Goal: Task Accomplishment & Management: Manage account settings

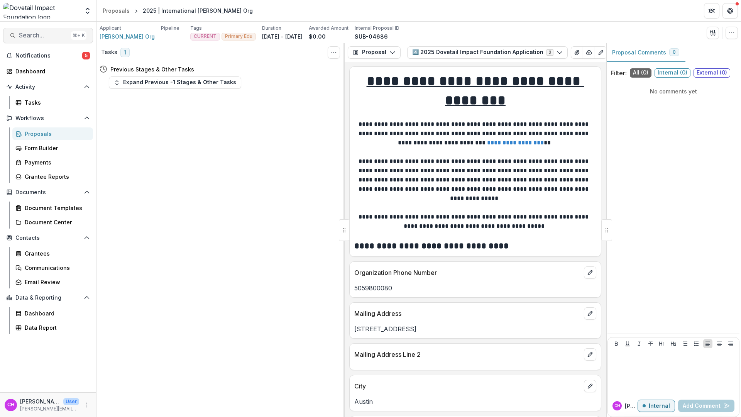
click at [46, 34] on span "Search..." at bounding box center [43, 35] width 49 height 7
type input "******"
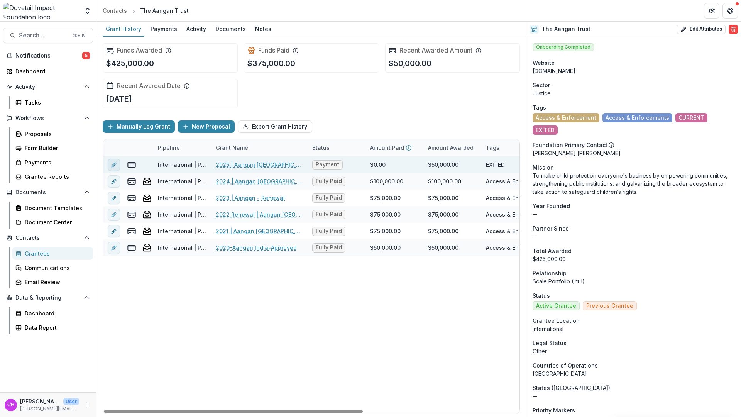
click at [113, 166] on icon "edit" at bounding box center [113, 164] width 3 height 3
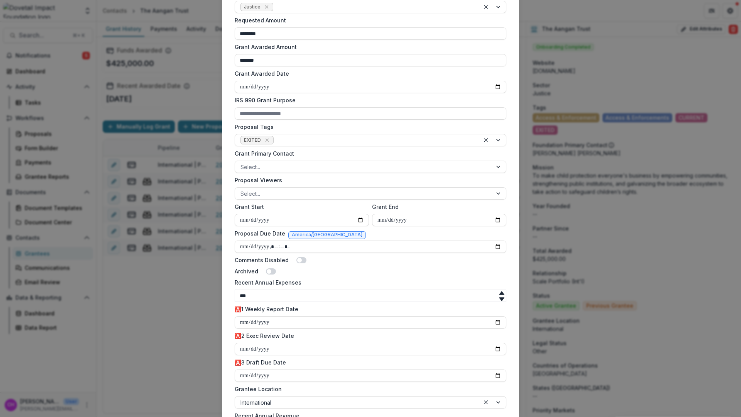
scroll to position [219, 0]
click at [334, 193] on div at bounding box center [364, 192] width 246 height 10
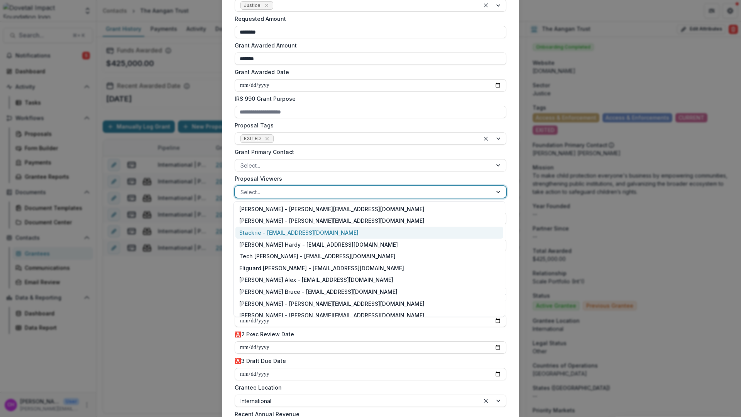
click at [198, 300] on div "**********" at bounding box center [370, 208] width 741 height 417
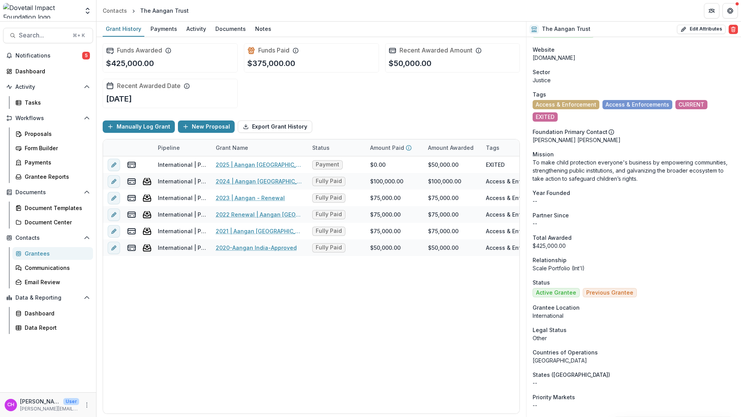
scroll to position [0, 0]
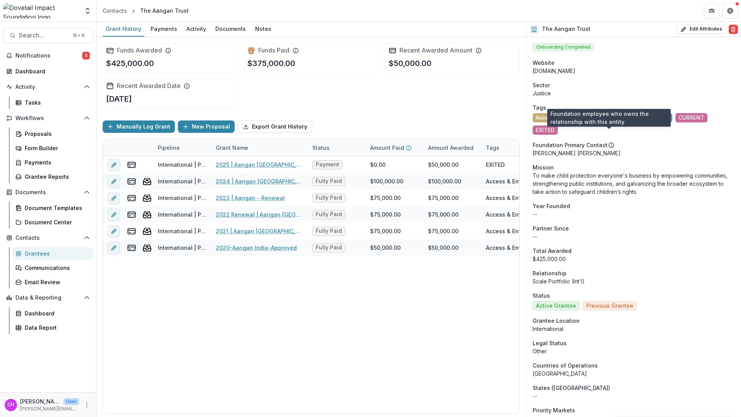
click at [611, 142] on circle at bounding box center [611, 144] width 5 height 5
click at [609, 142] on icon at bounding box center [611, 145] width 6 height 6
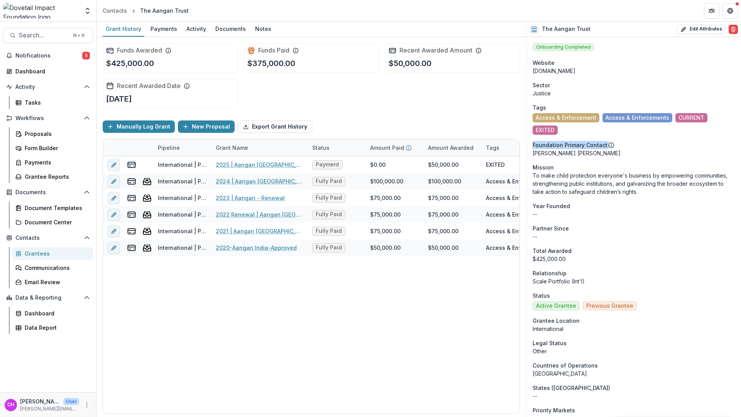
drag, startPoint x: 603, startPoint y: 132, endPoint x: 526, endPoint y: 135, distance: 76.9
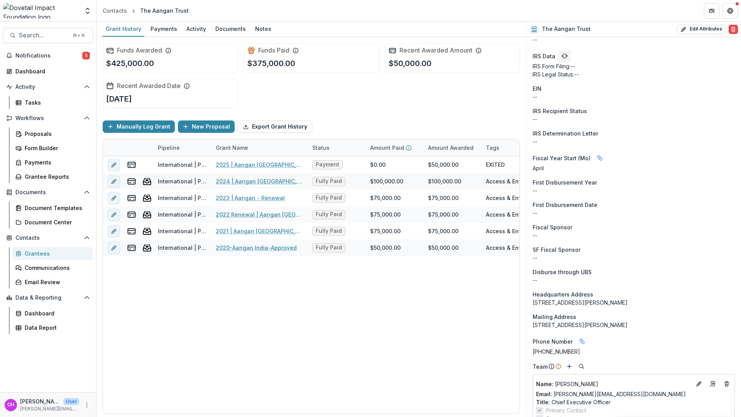
scroll to position [678, 0]
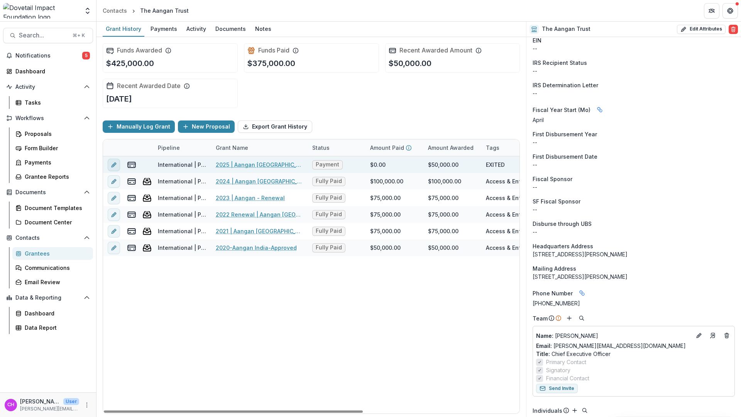
click at [114, 168] on button "edit" at bounding box center [114, 165] width 12 height 12
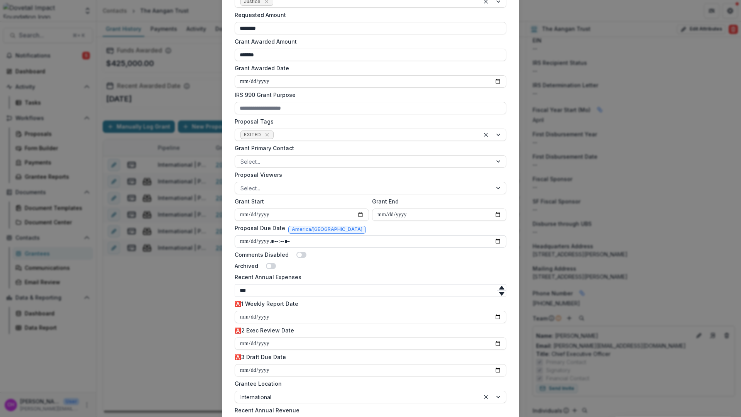
scroll to position [302, 0]
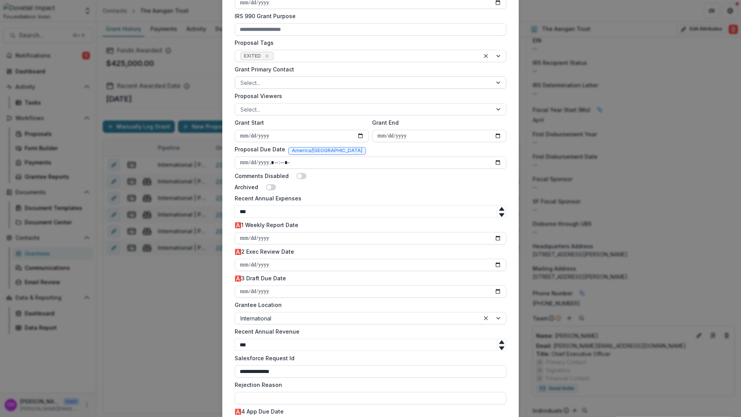
click at [283, 80] on div at bounding box center [364, 83] width 246 height 10
click at [225, 64] on div "**********" at bounding box center [370, 108] width 297 height 724
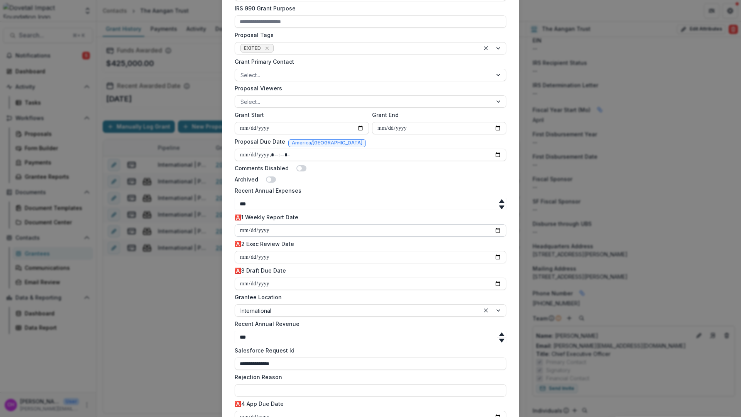
scroll to position [404, 0]
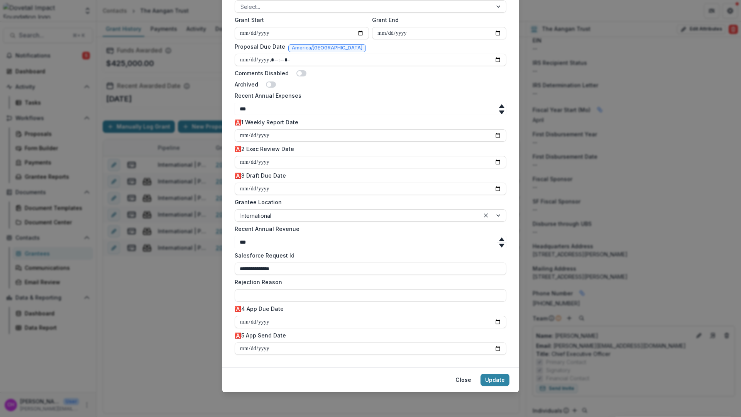
click at [213, 317] on div "**********" at bounding box center [370, 208] width 741 height 417
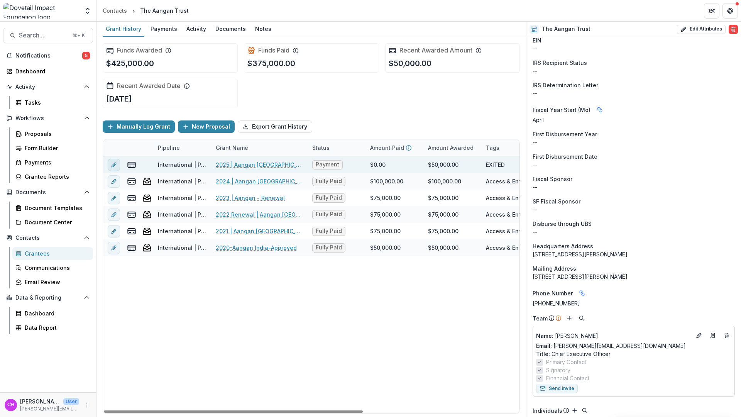
click at [114, 165] on line "edit" at bounding box center [114, 165] width 2 height 2
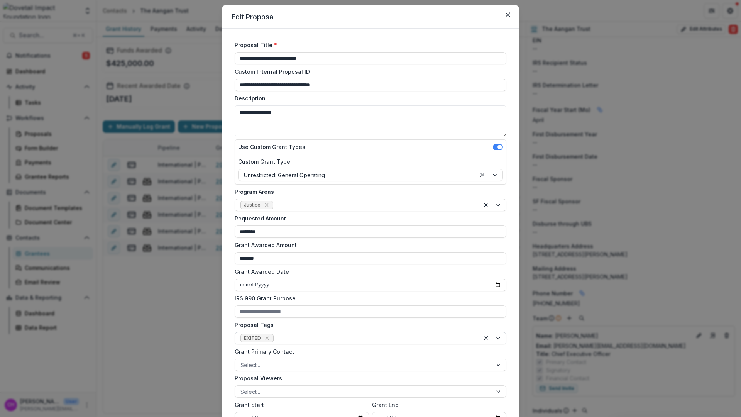
scroll to position [35, 0]
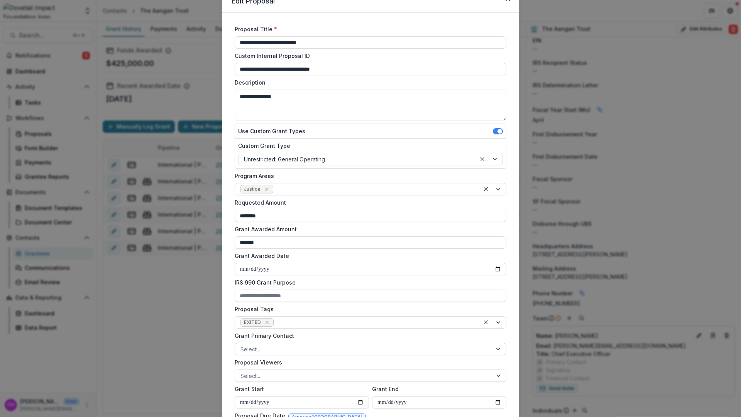
click at [330, 351] on div at bounding box center [364, 349] width 246 height 10
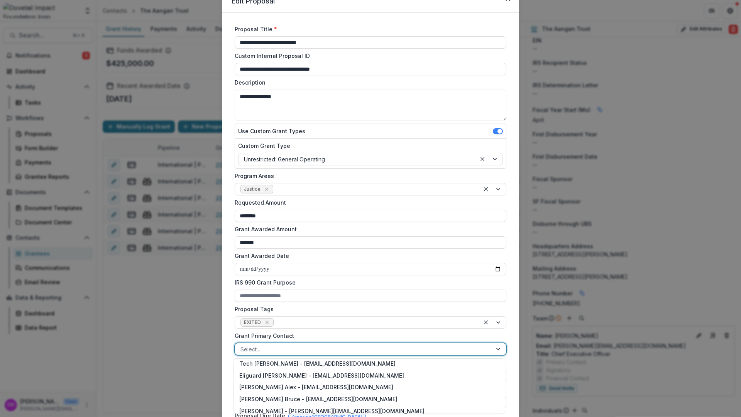
scroll to position [70, 0]
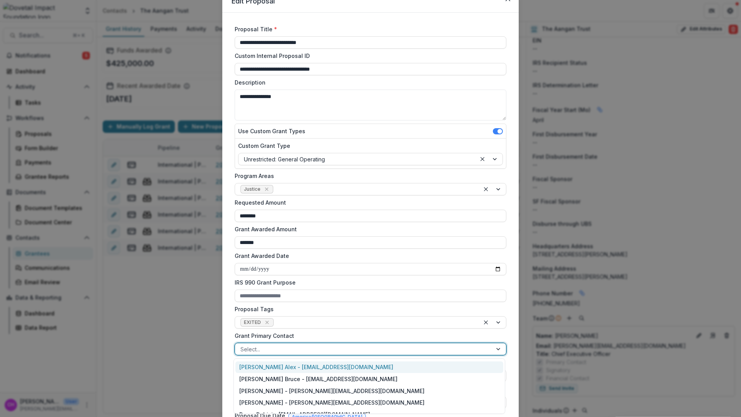
click at [310, 371] on div "Amit Antony Alex - amit@dovetailimpact.org" at bounding box center [370, 367] width 268 height 12
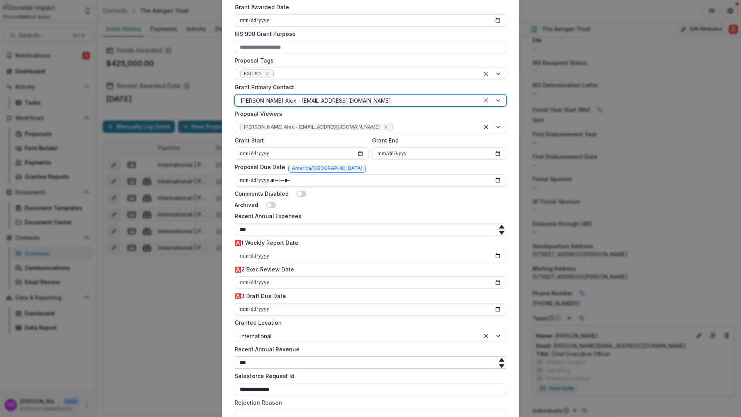
scroll to position [404, 0]
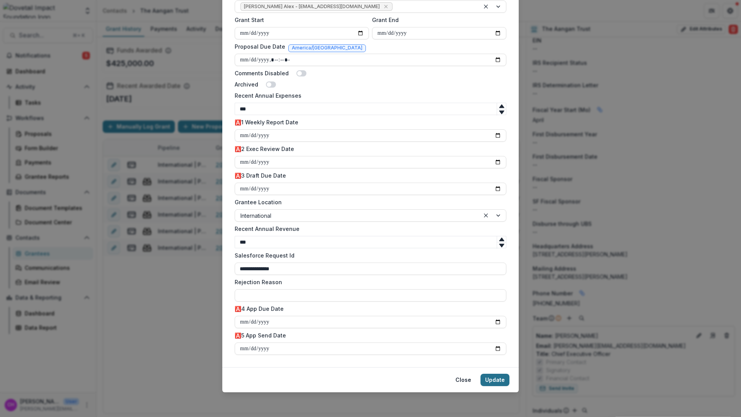
click at [491, 380] on button "Update" at bounding box center [495, 380] width 29 height 12
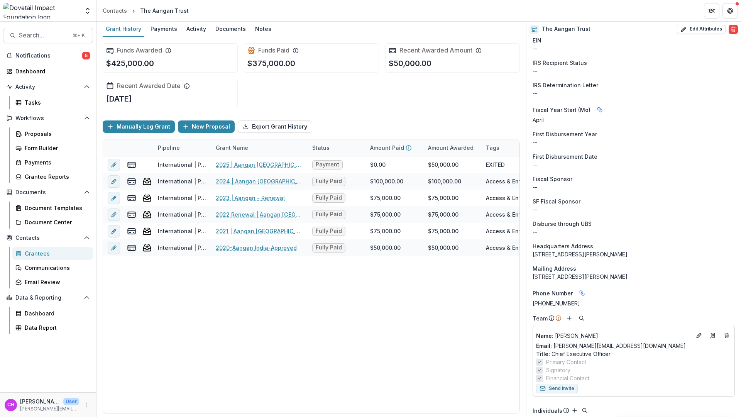
scroll to position [678, 0]
click at [50, 34] on span "Search..." at bounding box center [43, 35] width 49 height 7
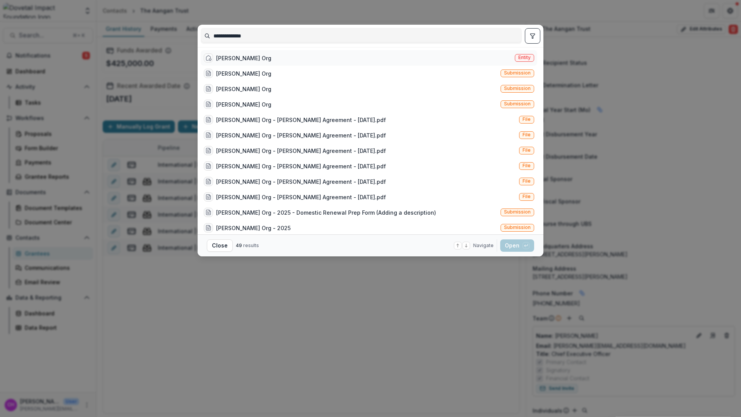
type input "**********"
click at [298, 53] on div "Courtney's Org Entity" at bounding box center [369, 57] width 337 height 15
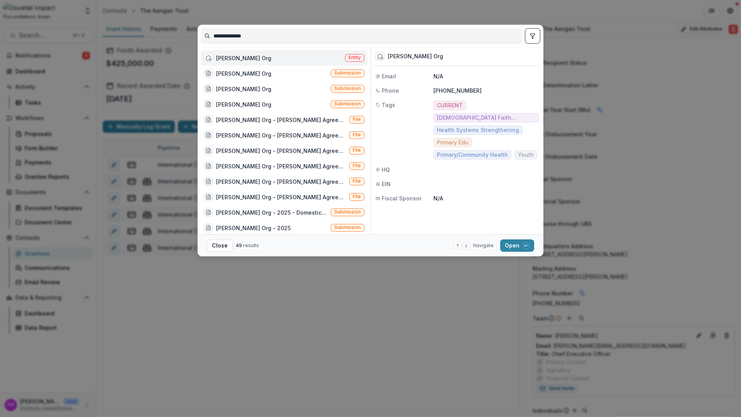
click at [291, 61] on div "Courtney's Org Entity" at bounding box center [284, 57] width 167 height 15
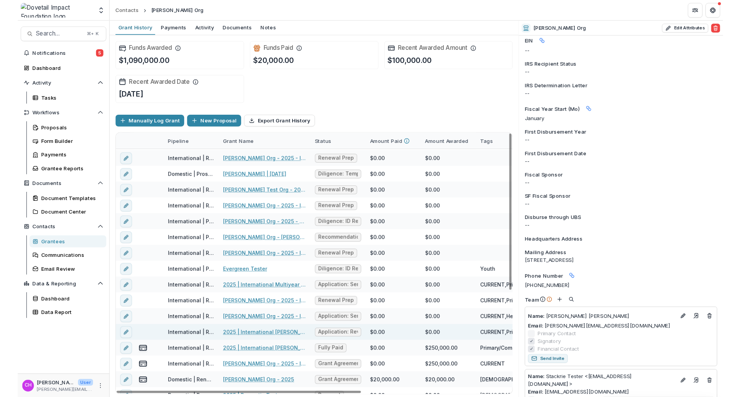
scroll to position [51, 0]
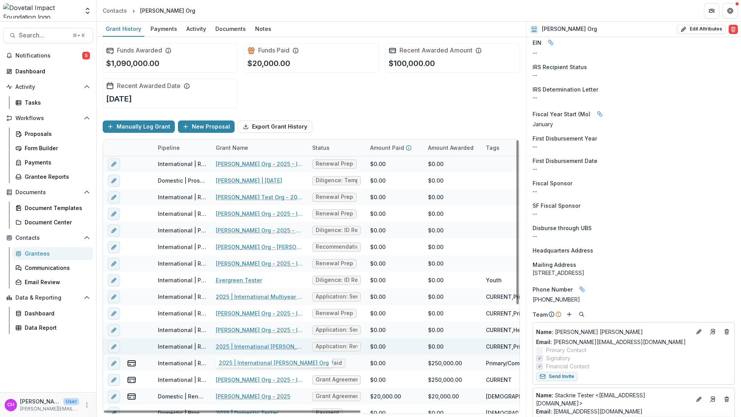
click at [268, 348] on link "2025 | International [PERSON_NAME] Org" at bounding box center [259, 346] width 87 height 8
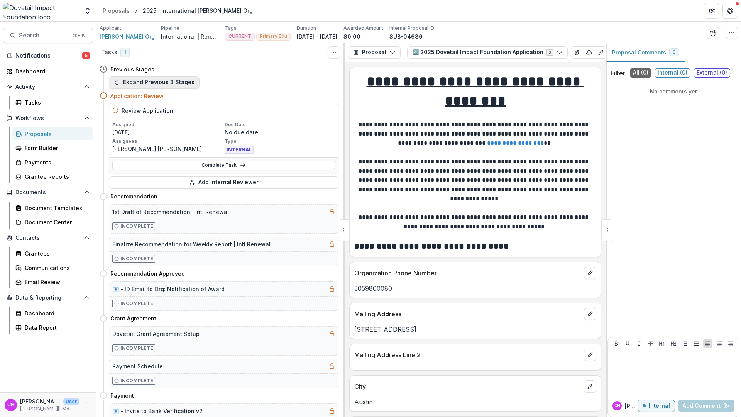
click at [157, 83] on button "Expand Previous 3 Stages" at bounding box center [154, 82] width 91 height 12
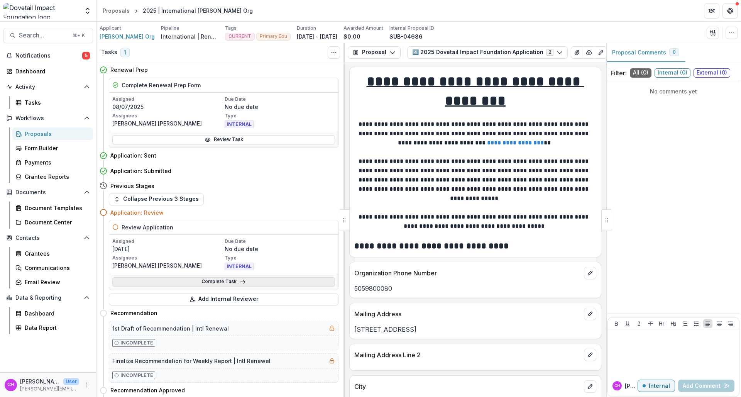
click at [264, 280] on link "Complete Task" at bounding box center [223, 281] width 223 height 9
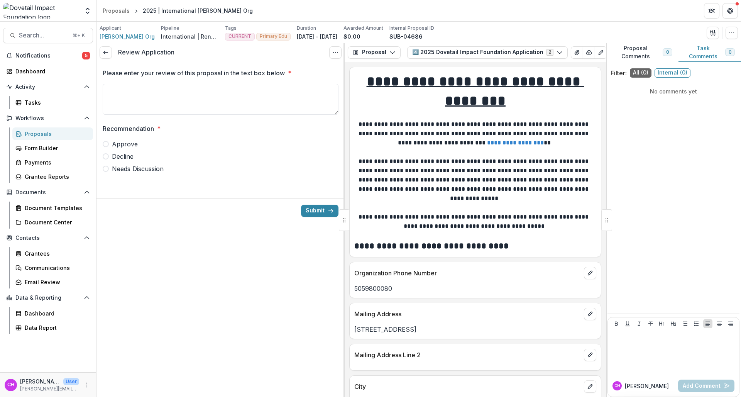
click at [341, 45] on div "Review Application View task Cancel Task" at bounding box center [221, 52] width 248 height 19
click at [340, 50] on button "Options" at bounding box center [335, 52] width 12 height 12
click at [311, 85] on button "Cancel Task" at bounding box center [298, 86] width 83 height 13
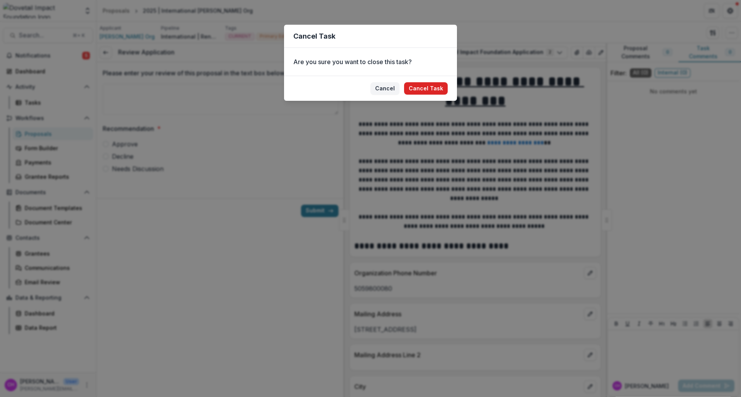
click at [429, 93] on button "Cancel Task" at bounding box center [426, 88] width 44 height 12
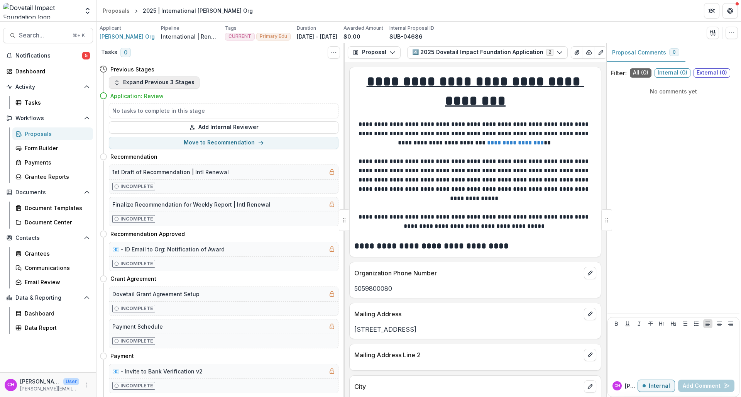
click at [173, 84] on button "Expand Previous 3 Stages" at bounding box center [154, 82] width 91 height 12
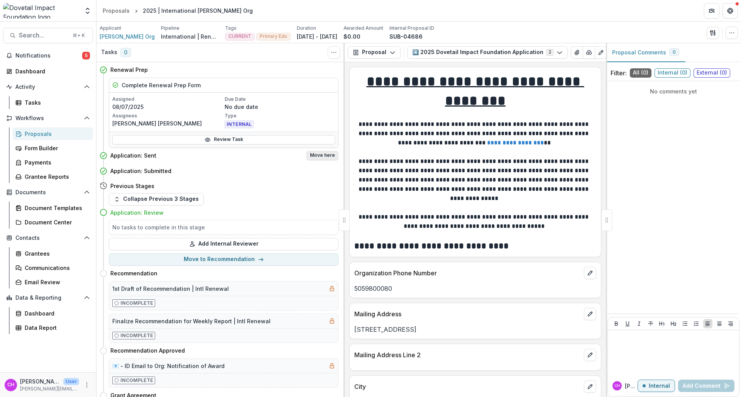
click at [334, 156] on button "Move here" at bounding box center [323, 155] width 32 height 9
select select "**********"
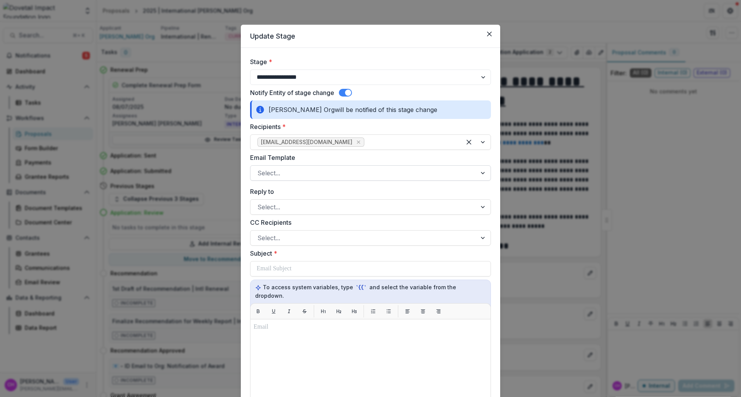
click at [334, 171] on div at bounding box center [364, 173] width 212 height 11
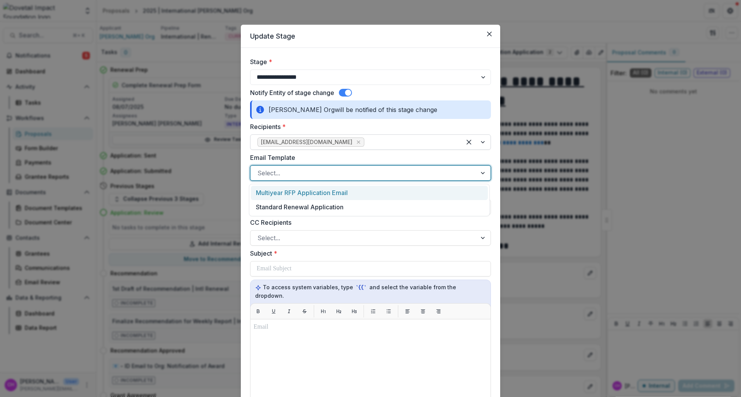
click at [316, 144] on span "reviewer15882@gmail.com" at bounding box center [307, 142] width 92 height 7
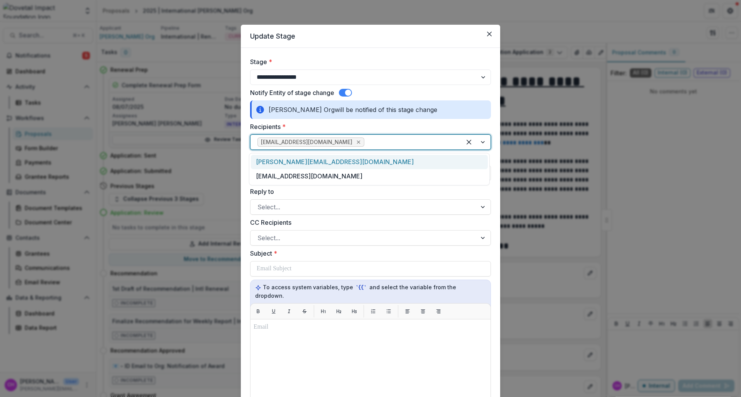
click at [356, 141] on icon "Remove reviewer15882@gmail.com" at bounding box center [359, 142] width 6 height 6
click at [332, 158] on div "[PERSON_NAME][EMAIL_ADDRESS][DOMAIN_NAME]" at bounding box center [369, 162] width 237 height 14
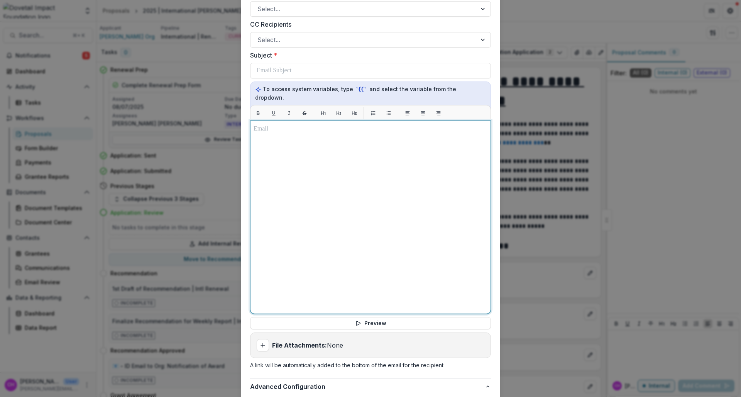
click at [341, 245] on div at bounding box center [371, 217] width 234 height 186
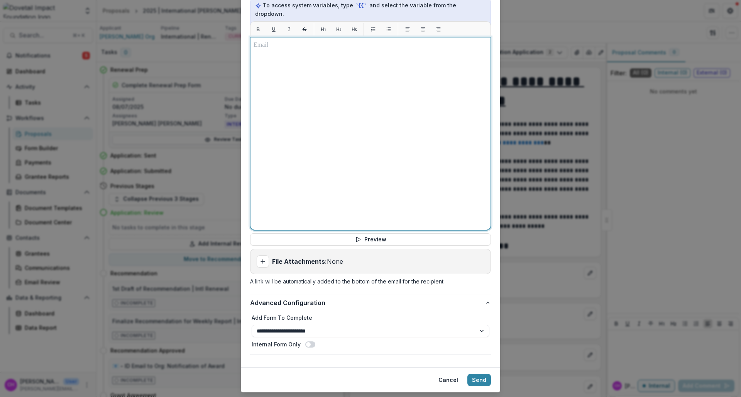
scroll to position [294, 0]
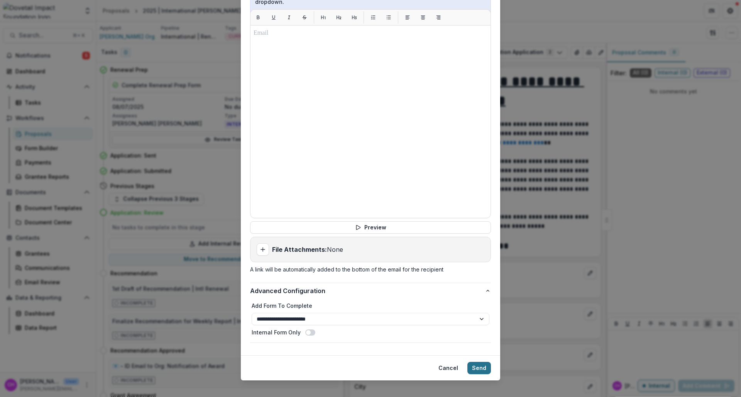
click at [478, 362] on button "Send" at bounding box center [480, 368] width 24 height 12
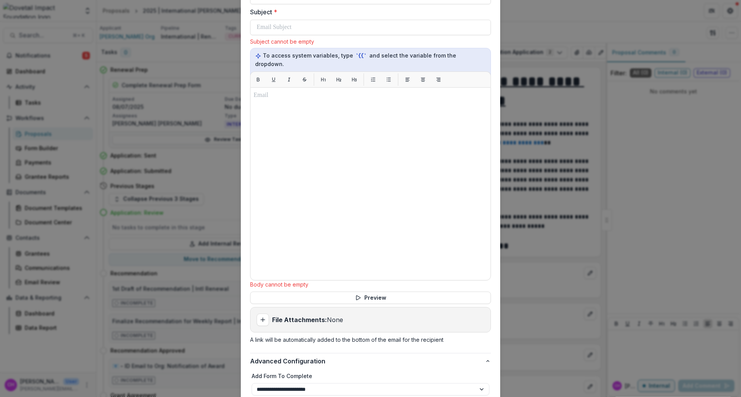
scroll to position [141, 0]
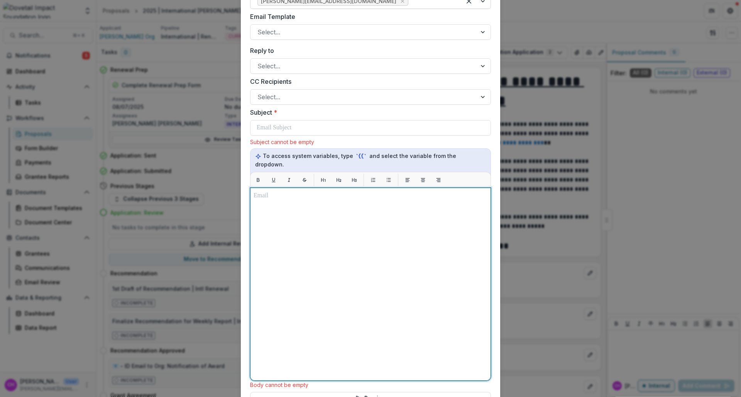
drag, startPoint x: 381, startPoint y: 195, endPoint x: 381, endPoint y: 218, distance: 23.6
click at [382, 196] on div at bounding box center [371, 284] width 234 height 186
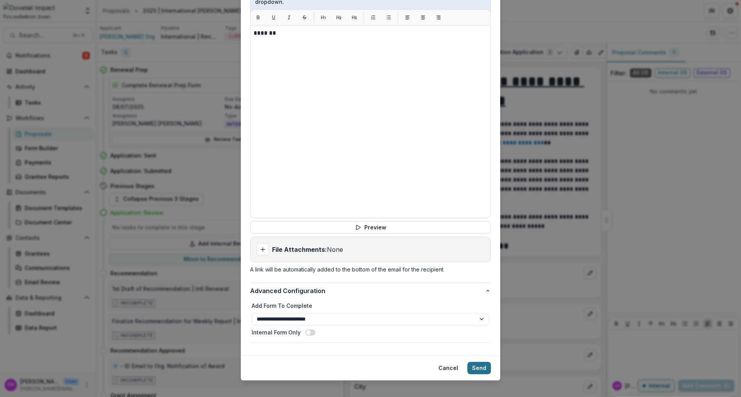
click at [477, 362] on button "Send" at bounding box center [480, 368] width 24 height 12
click at [480, 363] on button "Send" at bounding box center [480, 368] width 24 height 12
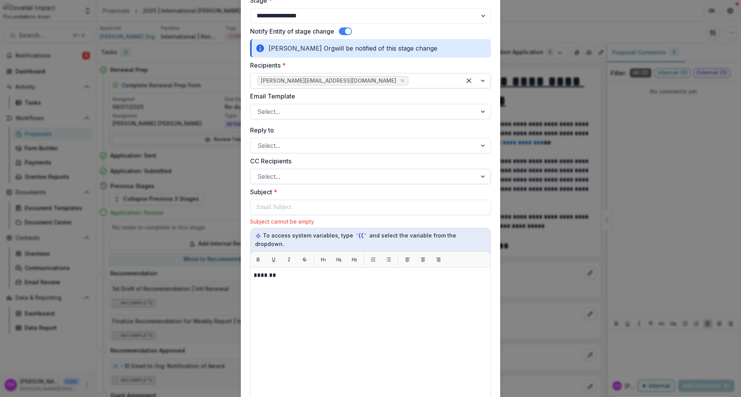
scroll to position [0, 0]
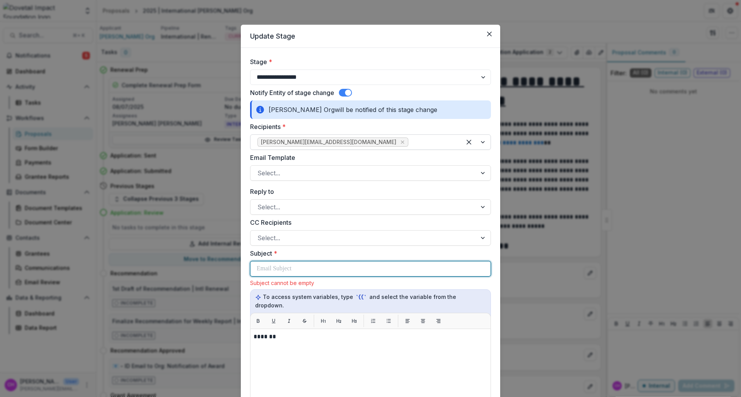
click at [291, 265] on p at bounding box center [274, 268] width 35 height 9
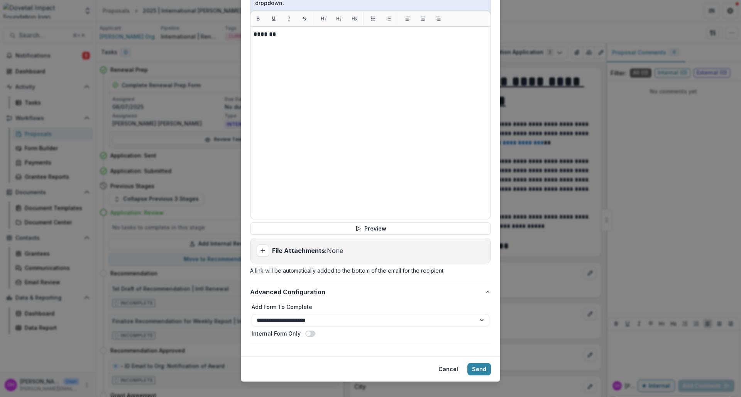
scroll to position [294, 0]
click at [478, 362] on button "Send" at bounding box center [480, 368] width 24 height 12
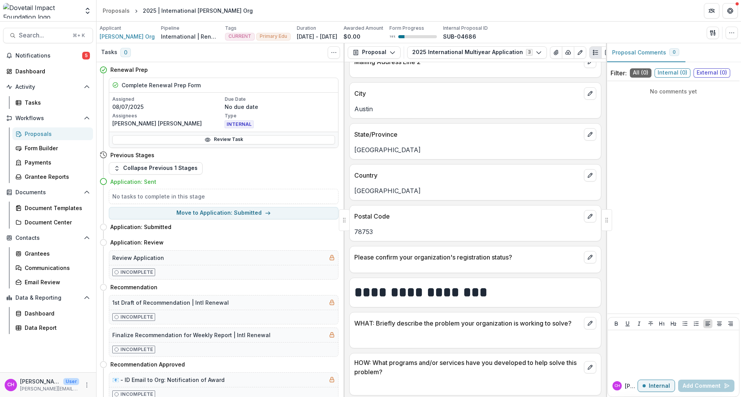
scroll to position [290, 0]
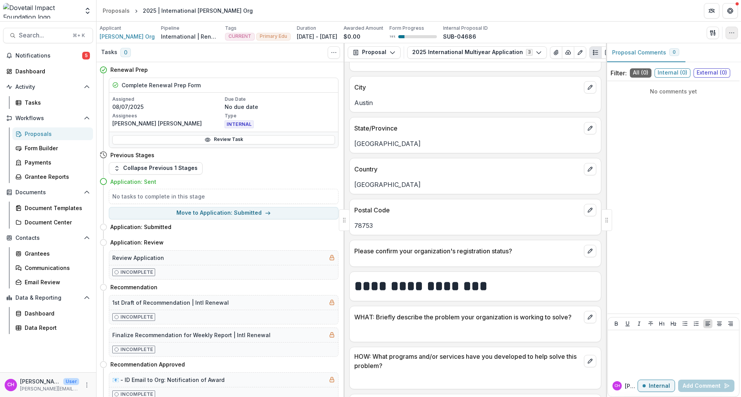
click at [732, 35] on icon "button" at bounding box center [732, 33] width 6 height 6
click at [702, 51] on button "Edit Attributes" at bounding box center [695, 50] width 83 height 13
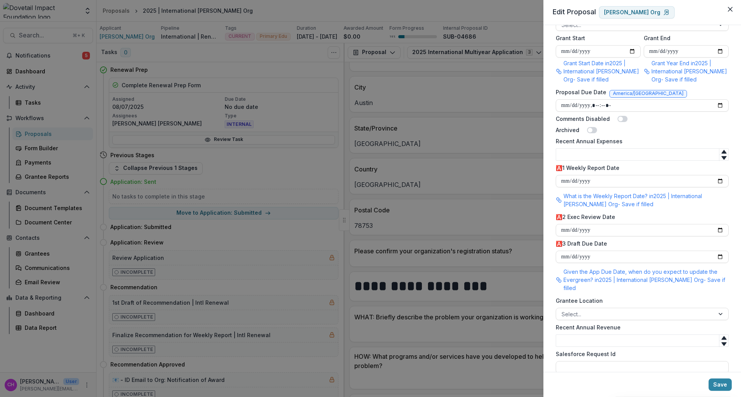
scroll to position [602, 0]
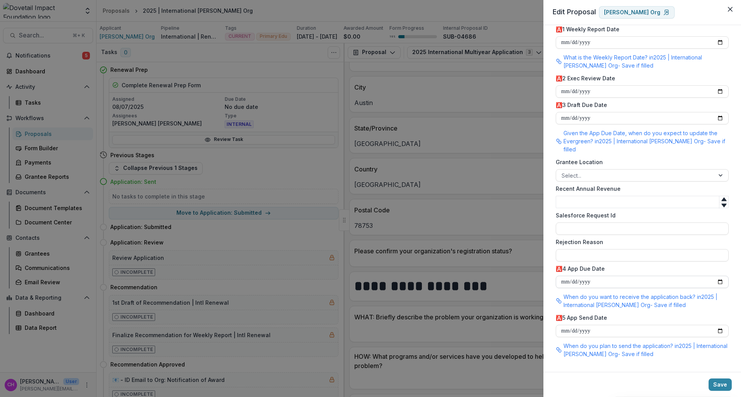
click at [671, 283] on input "**********" at bounding box center [642, 282] width 173 height 12
click at [725, 281] on input "**********" at bounding box center [642, 282] width 173 height 12
click at [720, 282] on input "**********" at bounding box center [642, 282] width 173 height 12
click at [656, 267] on label "🅰️4 App Due Date" at bounding box center [640, 268] width 168 height 8
click at [656, 276] on input "**********" at bounding box center [642, 282] width 173 height 12
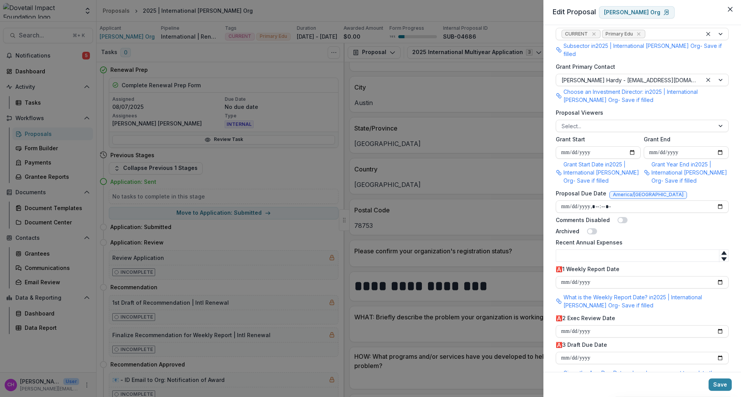
scroll to position [322, 0]
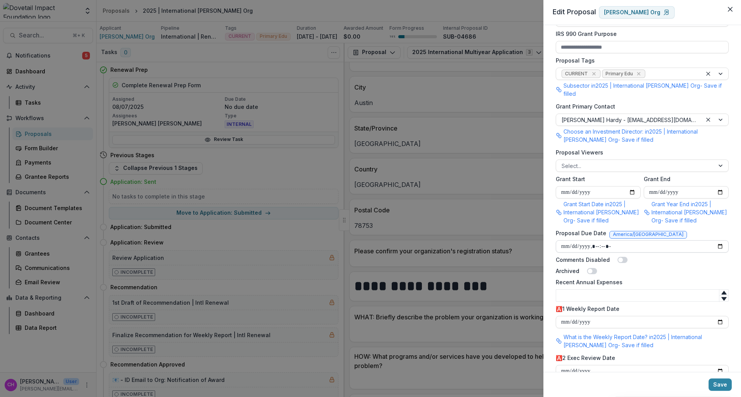
click at [684, 244] on input "Proposal Due Date" at bounding box center [642, 246] width 173 height 12
click at [717, 247] on input "Proposal Due Date" at bounding box center [642, 246] width 173 height 12
type input "**********"
click at [730, 276] on div "**********" at bounding box center [643, 198] width 198 height 347
click at [725, 384] on button "Save" at bounding box center [720, 384] width 23 height 12
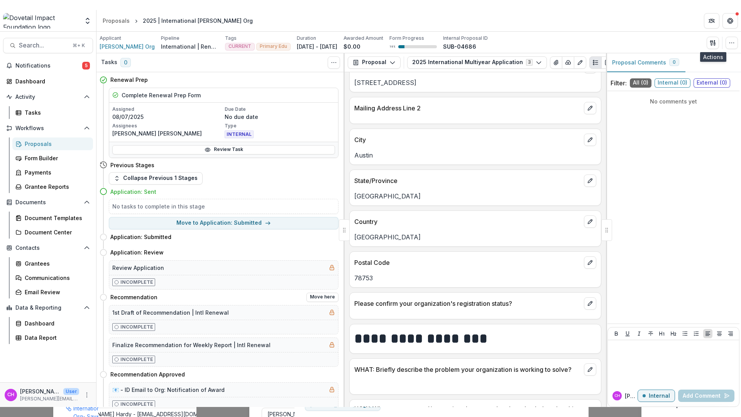
scroll to position [191, 0]
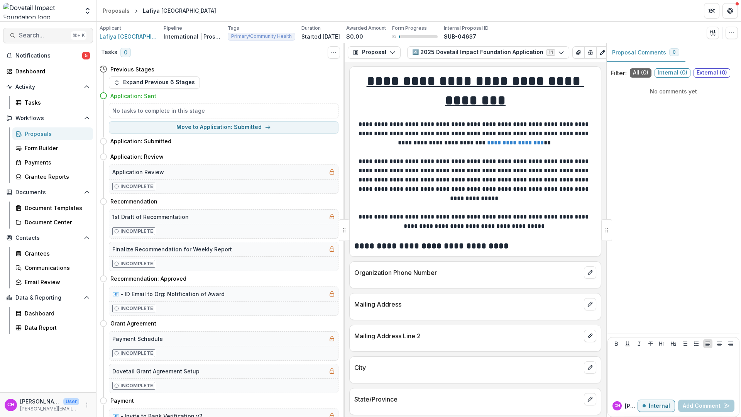
click at [39, 34] on span "Search..." at bounding box center [43, 35] width 49 height 7
type input "**********"
click at [29, 31] on button "Search... ⌘ + K" at bounding box center [48, 35] width 90 height 15
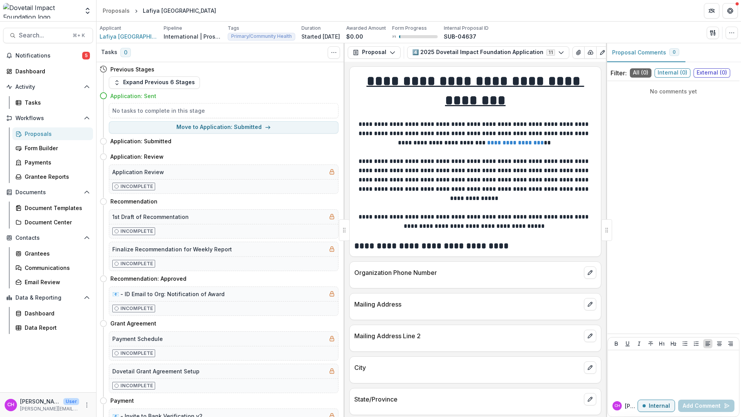
type input "**********"
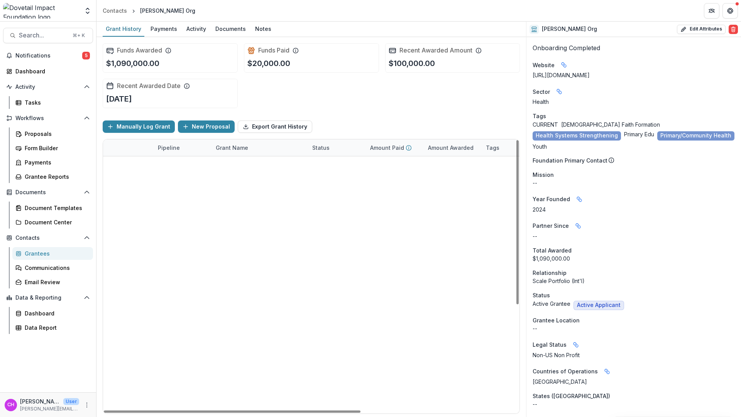
scroll to position [27, 0]
click at [254, 393] on link "2025 | International [PERSON_NAME] Org" at bounding box center [259, 397] width 87 height 8
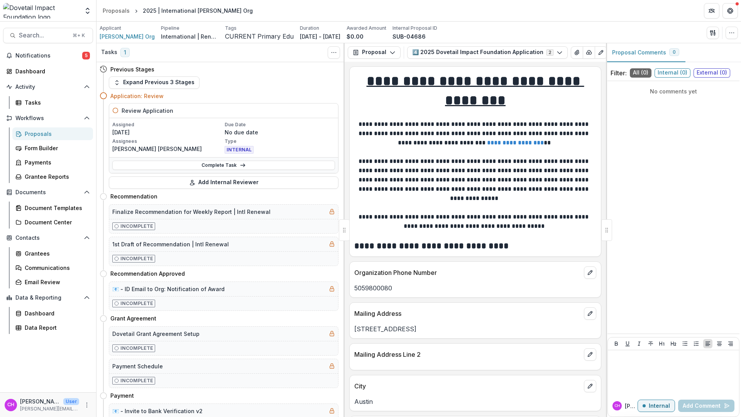
click at [68, 15] on div at bounding box center [41, 10] width 76 height 15
click at [76, 9] on div at bounding box center [41, 10] width 76 height 15
click at [86, 12] on polyline "Open entity switcher" at bounding box center [87, 13] width 3 height 2
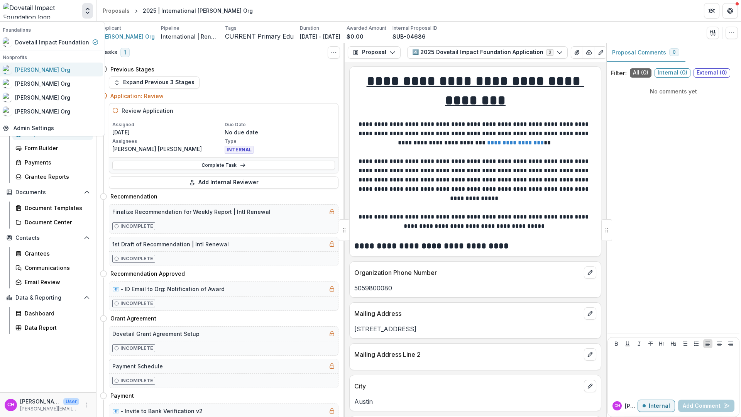
click at [69, 68] on div "[PERSON_NAME] Org" at bounding box center [51, 69] width 96 height 9
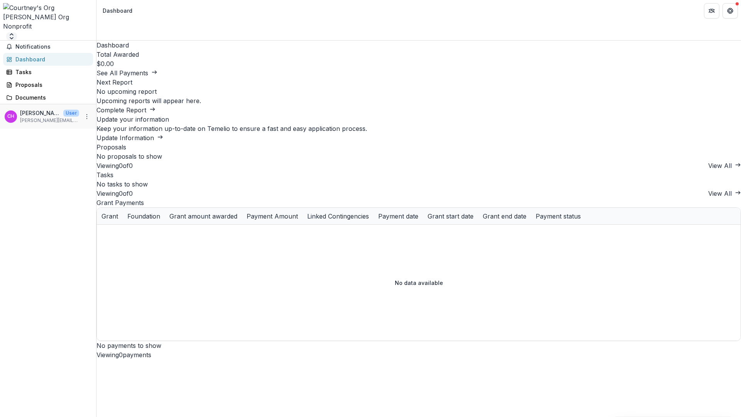
click at [17, 32] on button "Open entity switcher" at bounding box center [11, 36] width 11 height 8
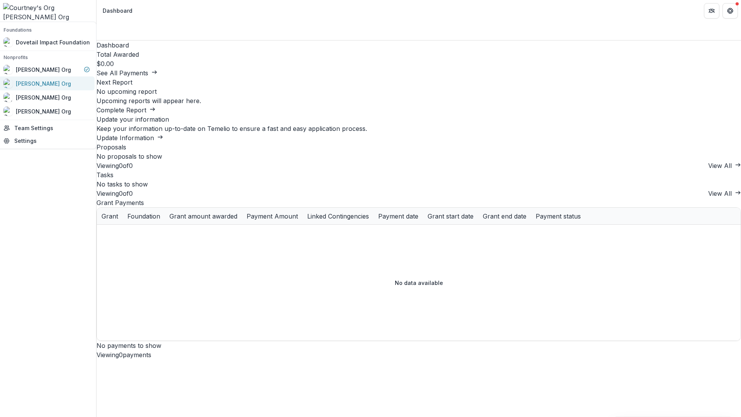
click at [66, 80] on div "[PERSON_NAME] Org" at bounding box center [46, 83] width 86 height 9
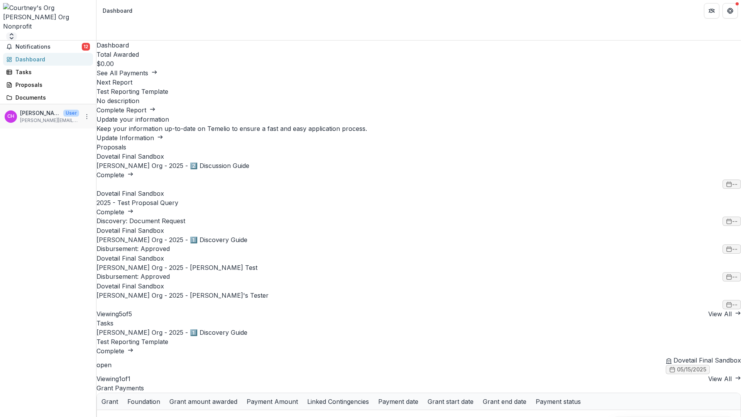
click at [15, 32] on icon "Open entity switcher" at bounding box center [12, 36] width 8 height 8
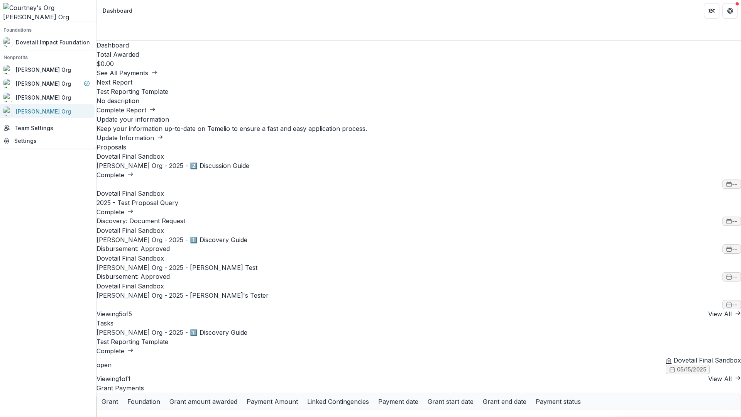
click at [54, 108] on div "[PERSON_NAME] Org" at bounding box center [43, 111] width 55 height 8
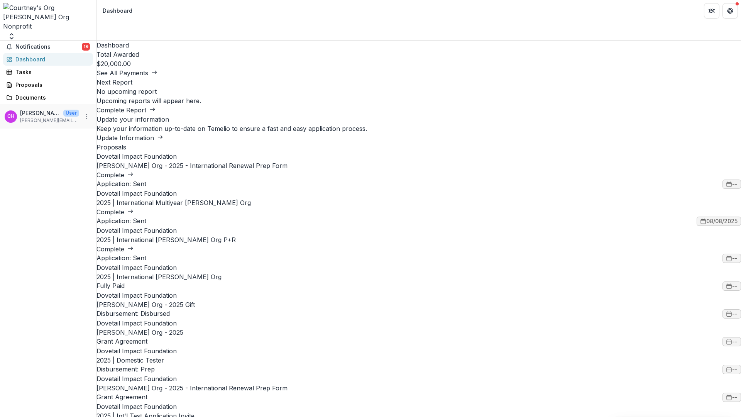
click at [251, 207] on link "2025 | International Multiyear [PERSON_NAME] Org" at bounding box center [174, 203] width 154 height 8
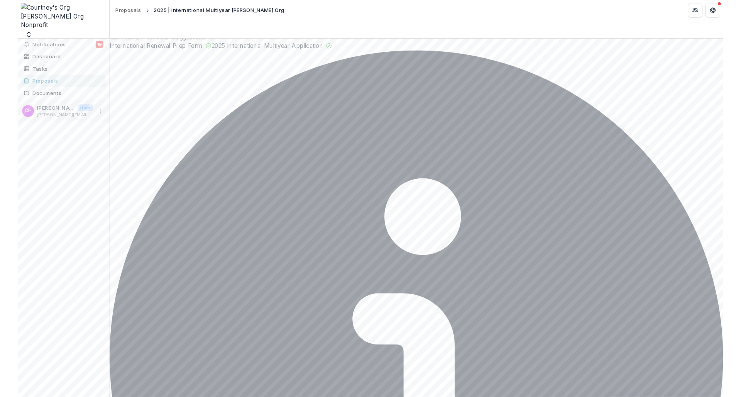
scroll to position [1387, 0]
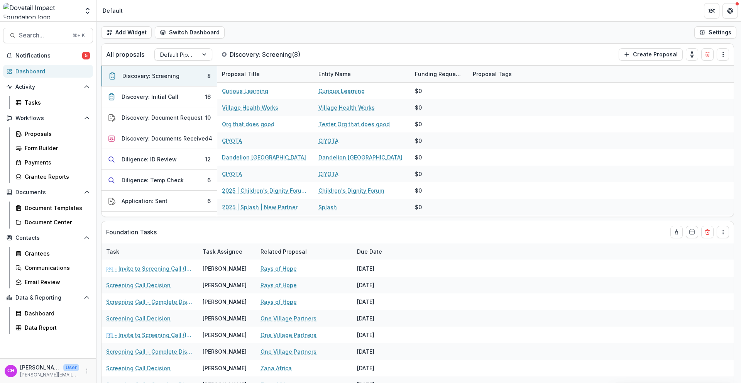
select select "******"
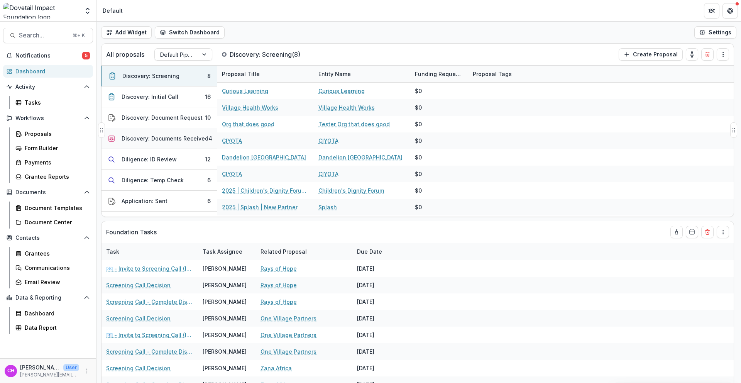
select select "******"
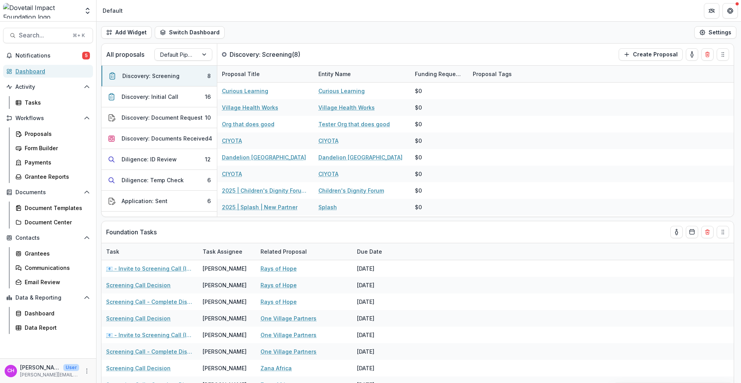
select select "******"
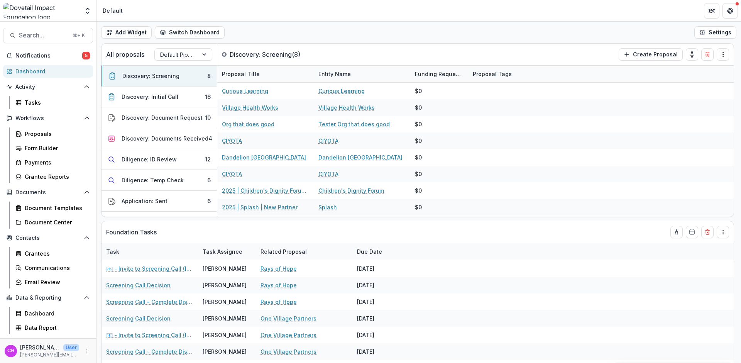
select select "******"
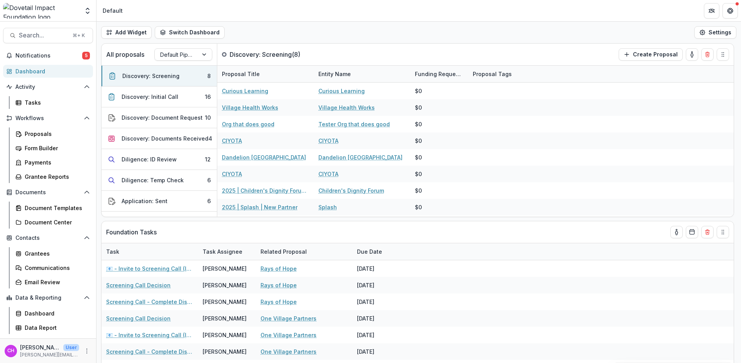
select select "******"
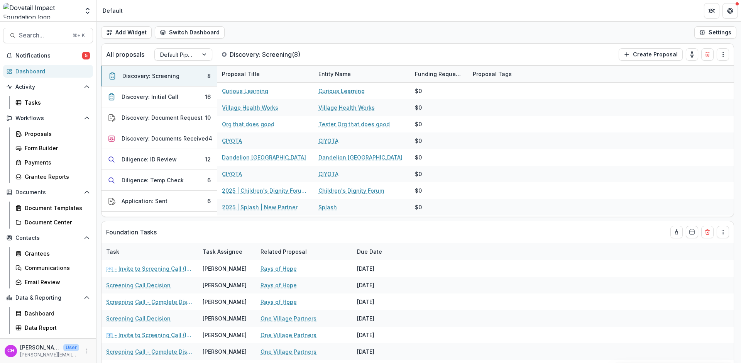
select select "******"
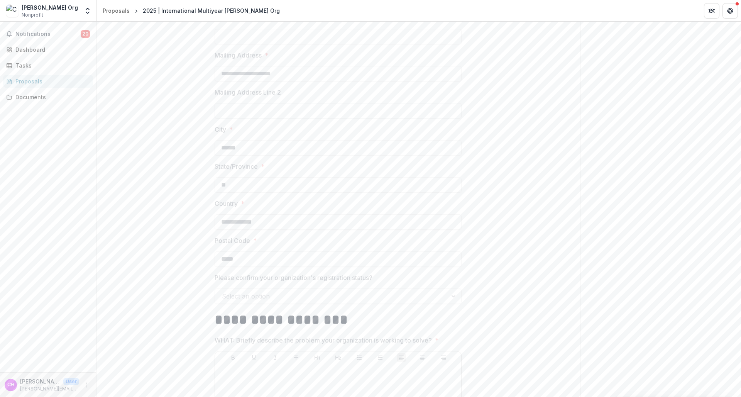
scroll to position [260, 0]
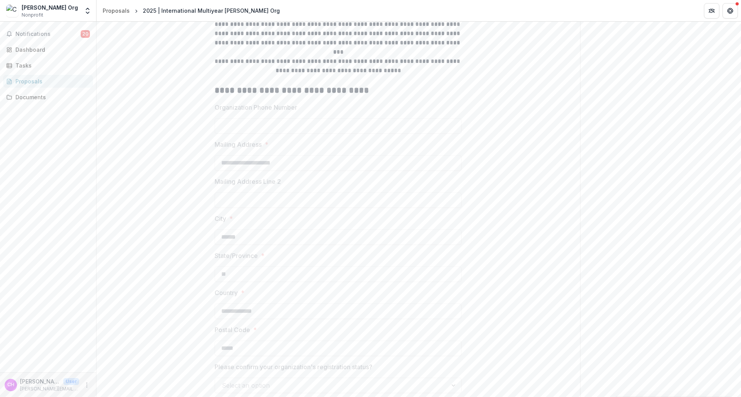
click at [38, 10] on div "[PERSON_NAME] Org" at bounding box center [50, 7] width 56 height 8
click at [14, 12] on img at bounding box center [12, 11] width 12 height 12
click at [44, 48] on div "Dashboard" at bounding box center [50, 50] width 71 height 8
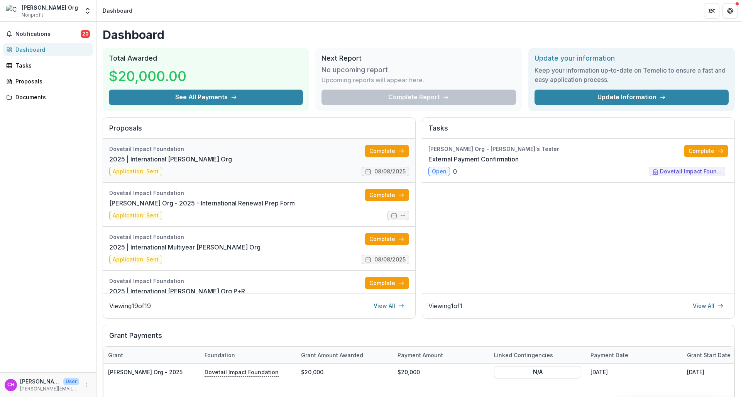
click at [232, 164] on link "2025 | International [PERSON_NAME] Org" at bounding box center [170, 158] width 123 height 9
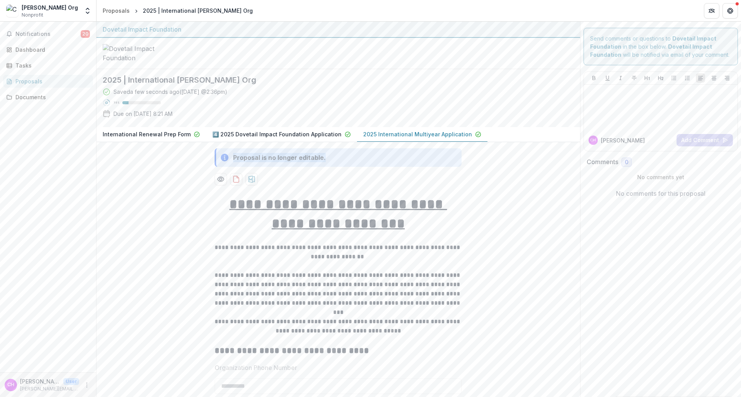
drag, startPoint x: 229, startPoint y: 151, endPoint x: 325, endPoint y: 166, distance: 97.0
click at [325, 166] on div "Proposal is no longer editable." at bounding box center [337, 163] width 259 height 43
drag, startPoint x: 126, startPoint y: 117, endPoint x: 166, endPoint y: 117, distance: 39.4
click at [166, 117] on p "Due on [DATE] 8:21 AM" at bounding box center [143, 114] width 59 height 8
click at [41, 35] on span "Notifications" at bounding box center [47, 34] width 65 height 7
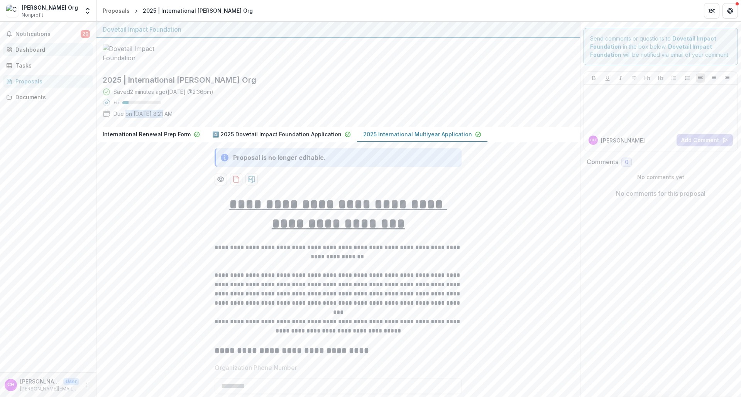
click at [36, 50] on div "Dashboard" at bounding box center [50, 50] width 71 height 8
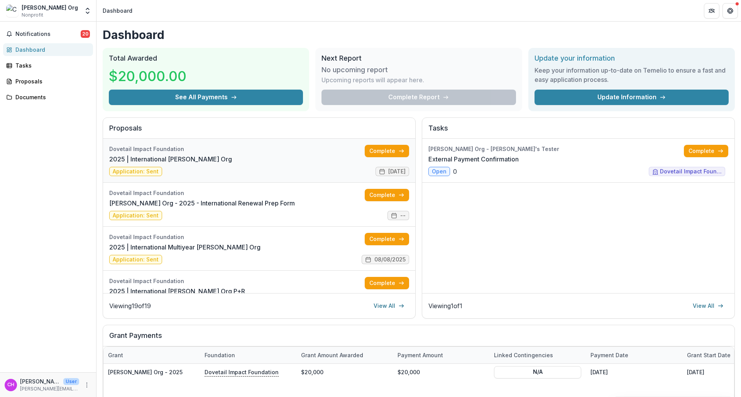
click at [232, 154] on link "2025 | International [PERSON_NAME] Org" at bounding box center [170, 158] width 123 height 9
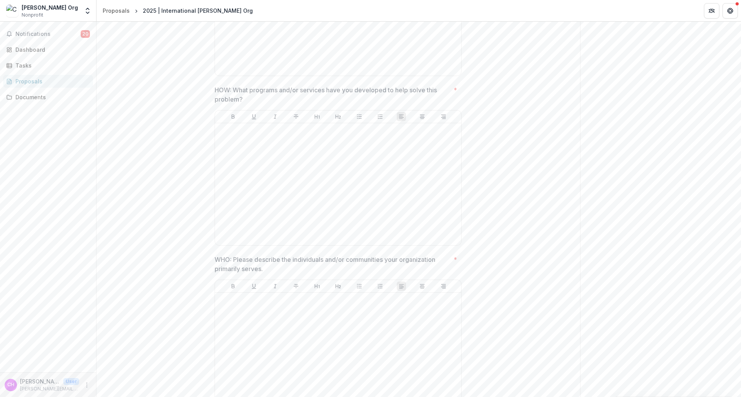
scroll to position [624, 0]
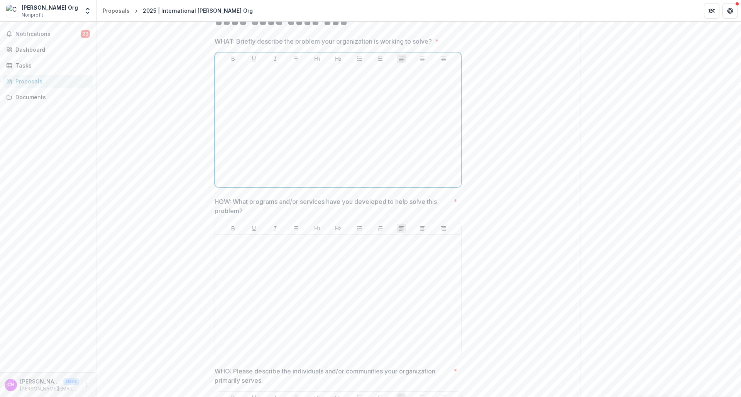
click at [390, 166] on div at bounding box center [338, 126] width 240 height 116
drag, startPoint x: 305, startPoint y: 93, endPoint x: 333, endPoint y: 137, distance: 52.1
click at [333, 138] on div at bounding box center [338, 126] width 240 height 116
click at [307, 115] on div at bounding box center [338, 126] width 240 height 116
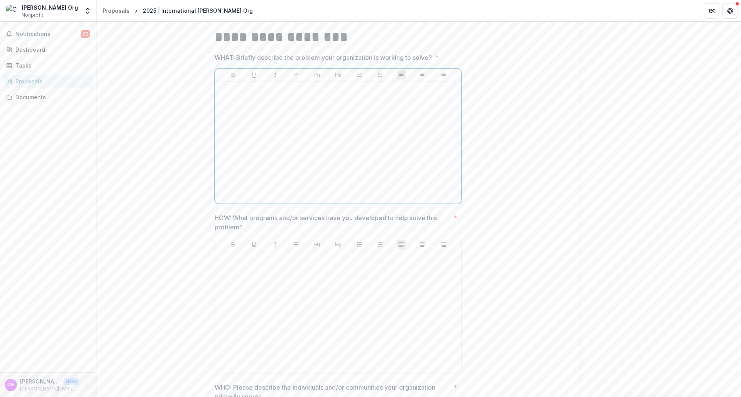
click at [380, 144] on div at bounding box center [338, 143] width 240 height 116
drag, startPoint x: 277, startPoint y: 124, endPoint x: 335, endPoint y: 117, distance: 58.3
click at [297, 123] on div at bounding box center [338, 143] width 240 height 116
click at [283, 113] on div at bounding box center [338, 143] width 240 height 116
click at [341, 296] on div at bounding box center [338, 312] width 240 height 116
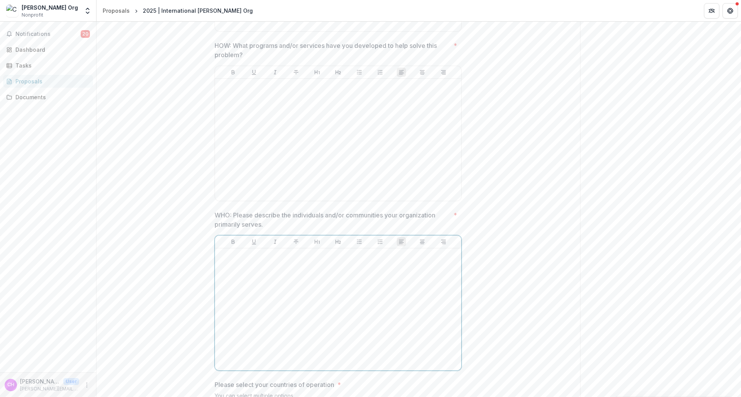
click at [345, 292] on div at bounding box center [338, 309] width 240 height 116
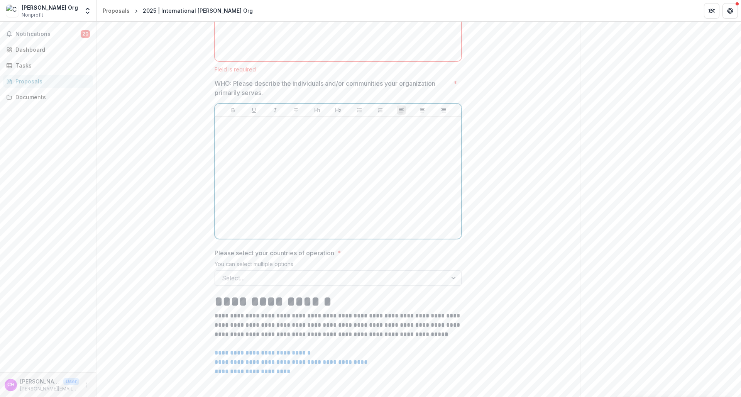
scroll to position [937, 0]
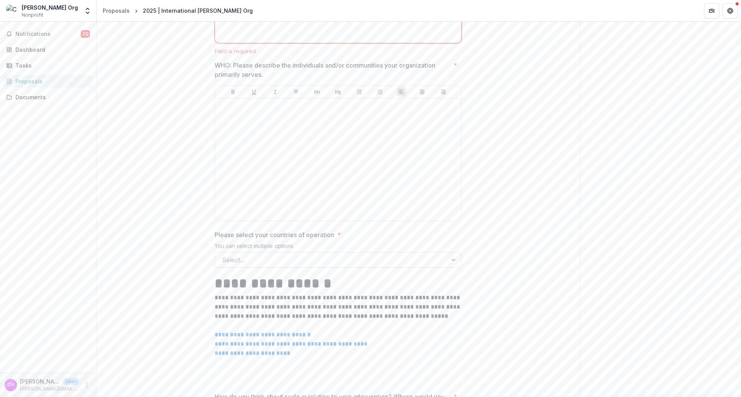
click at [352, 265] on div at bounding box center [331, 259] width 219 height 11
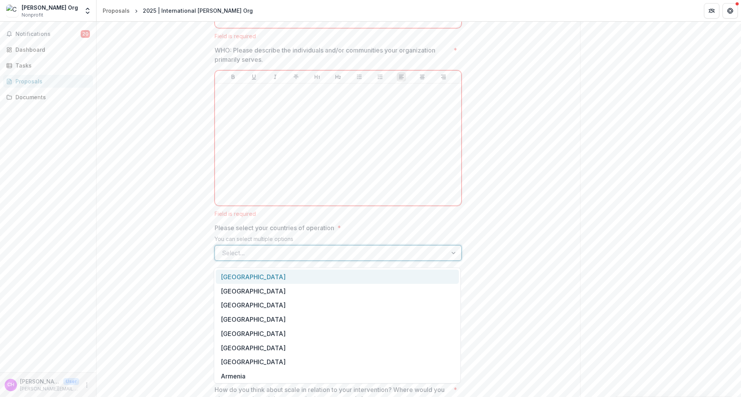
scroll to position [1208, 0]
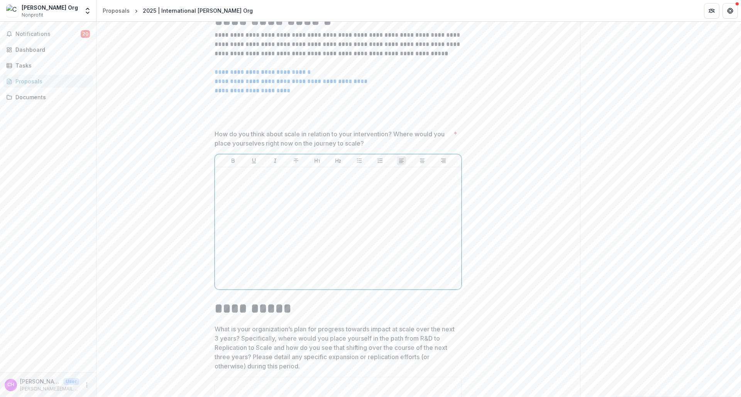
click at [294, 252] on div at bounding box center [338, 228] width 240 height 116
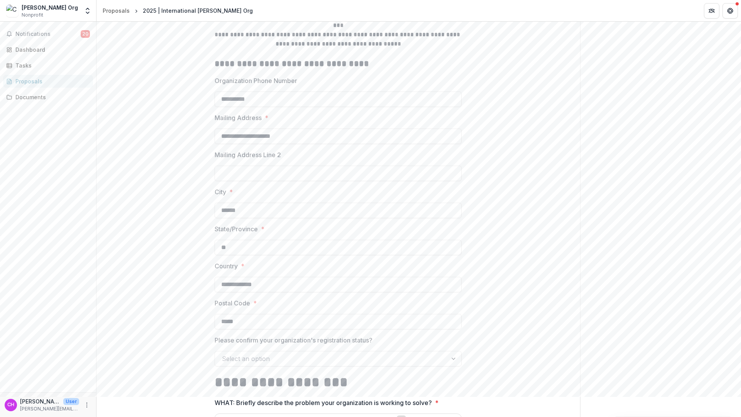
scroll to position [518, 0]
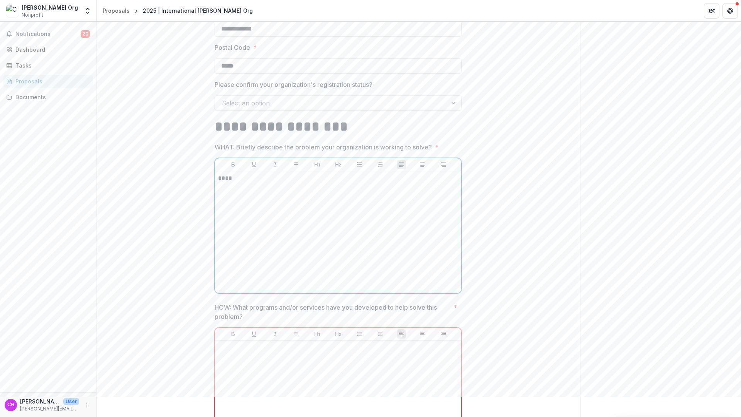
click at [380, 188] on div "****" at bounding box center [338, 232] width 240 height 116
click at [354, 364] on div at bounding box center [338, 402] width 240 height 116
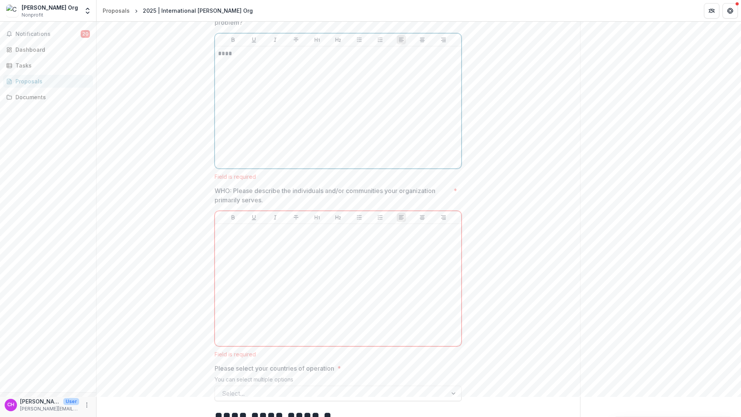
scroll to position [942, 0]
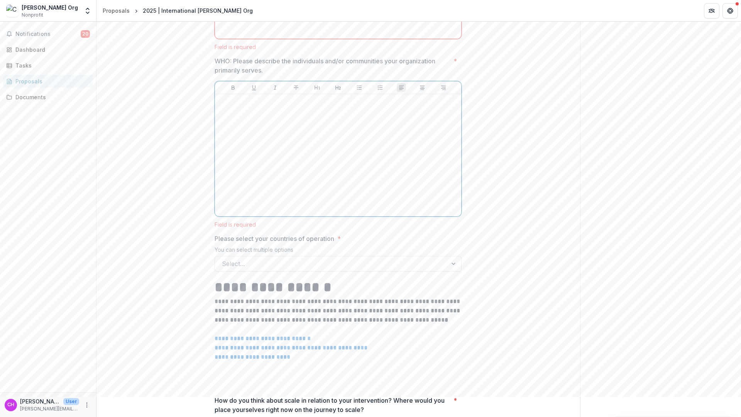
click at [380, 175] on div at bounding box center [338, 155] width 240 height 116
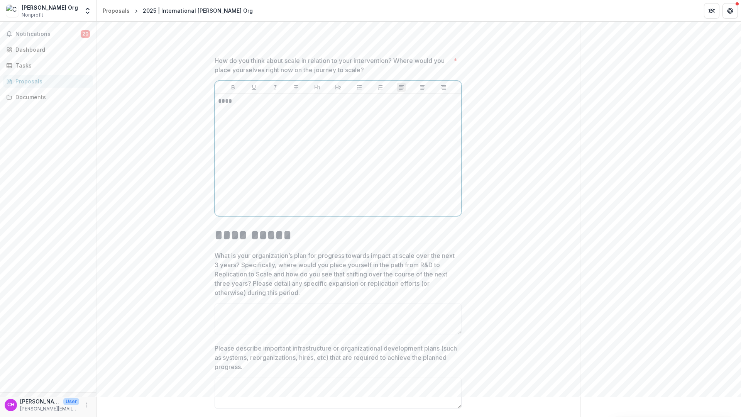
click at [291, 160] on div "****" at bounding box center [338, 155] width 240 height 116
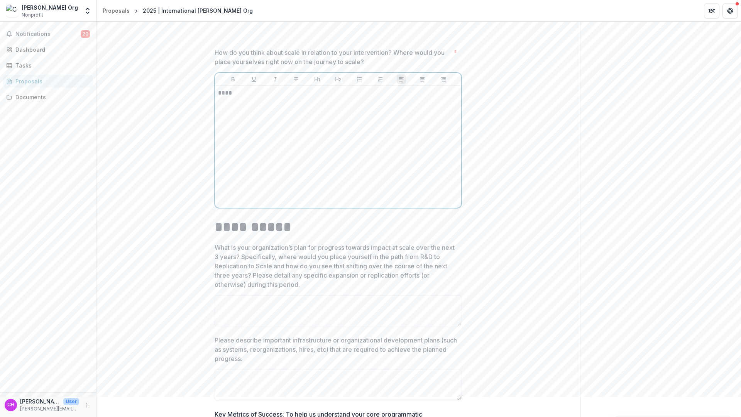
scroll to position [1265, 0]
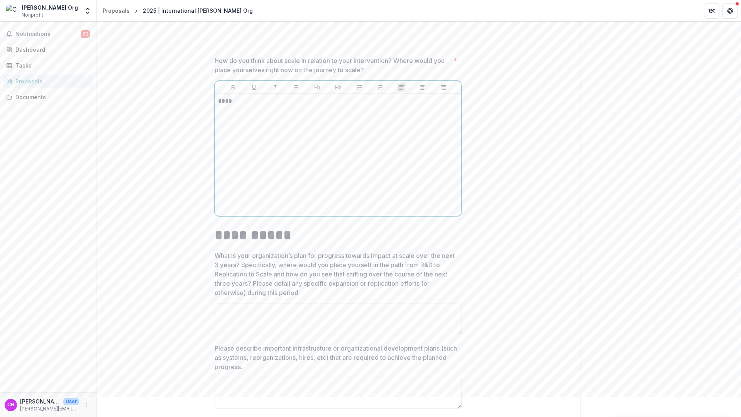
click at [291, 160] on div "****" at bounding box center [338, 155] width 240 height 116
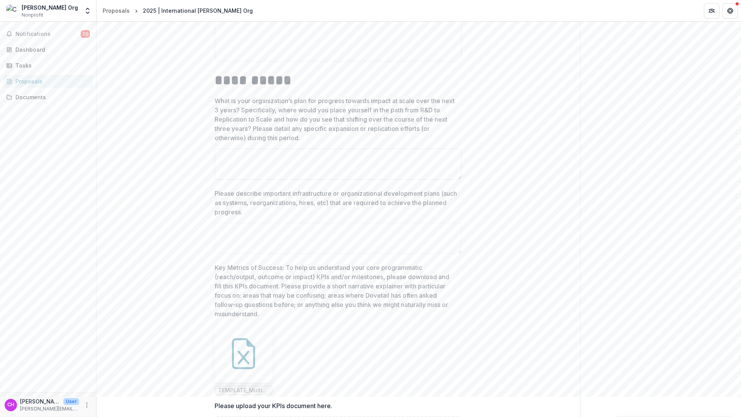
click at [356, 179] on textarea "What is your organization’s plan for progress towards impact at scale over the …" at bounding box center [338, 164] width 247 height 31
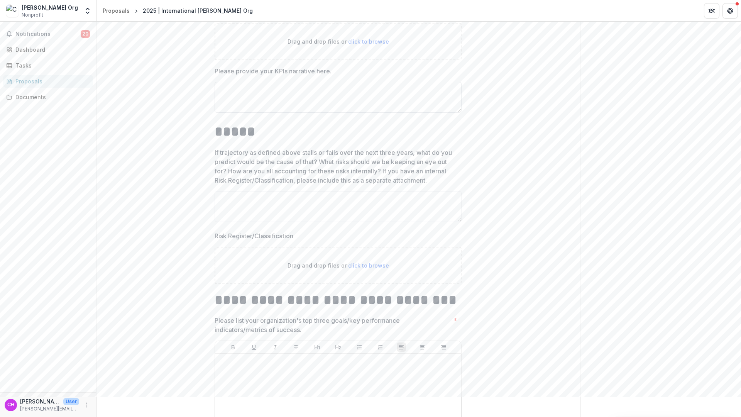
scroll to position [1965, 0]
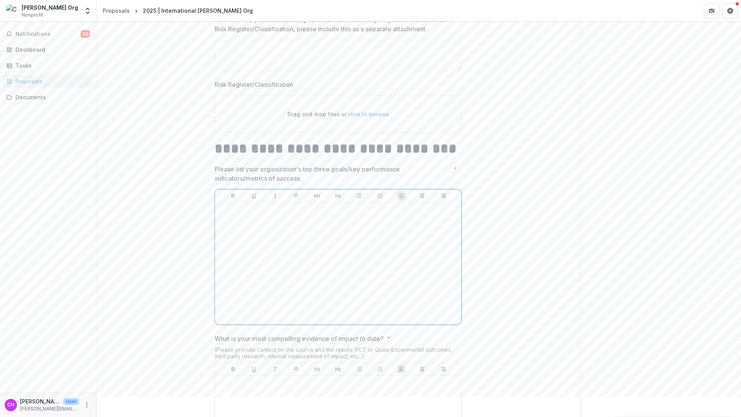
click at [369, 255] on div at bounding box center [338, 263] width 240 height 116
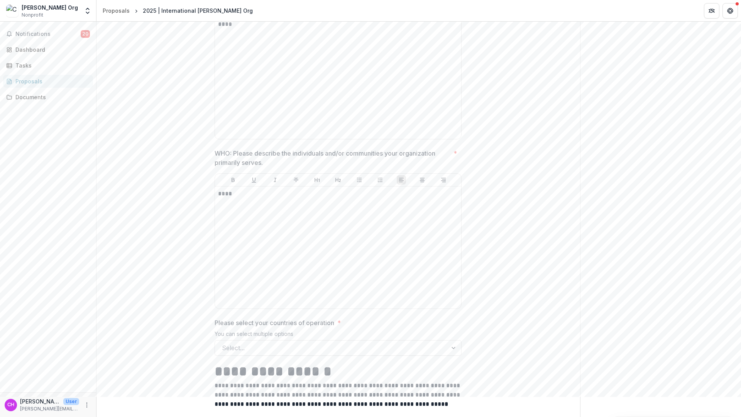
scroll to position [904, 0]
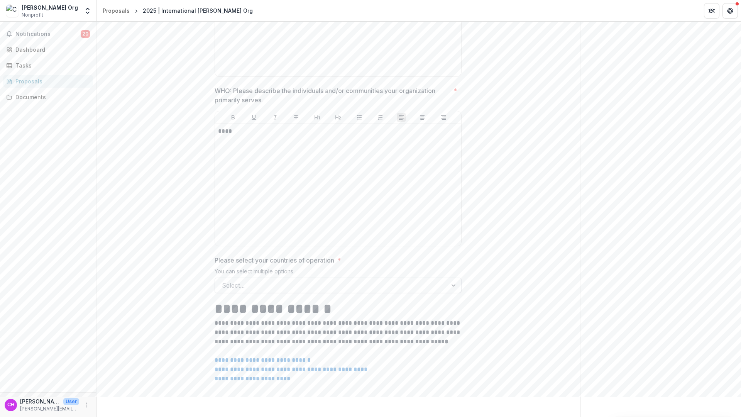
click at [336, 291] on div at bounding box center [331, 285] width 219 height 11
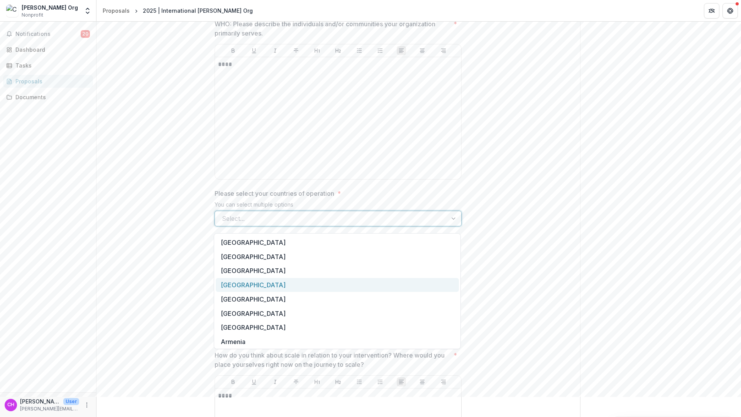
scroll to position [999, 0]
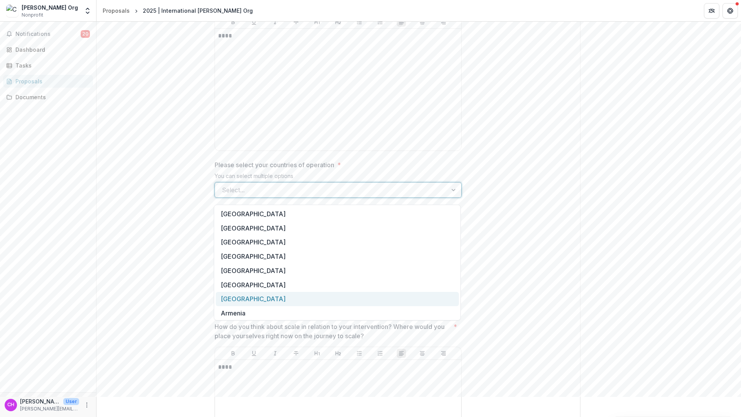
click at [346, 305] on div "[GEOGRAPHIC_DATA]" at bounding box center [337, 299] width 243 height 14
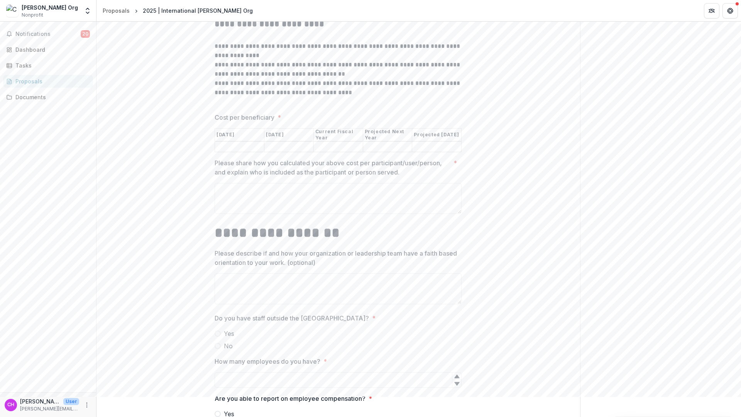
scroll to position [3417, 0]
